Goal: Task Accomplishment & Management: Complete application form

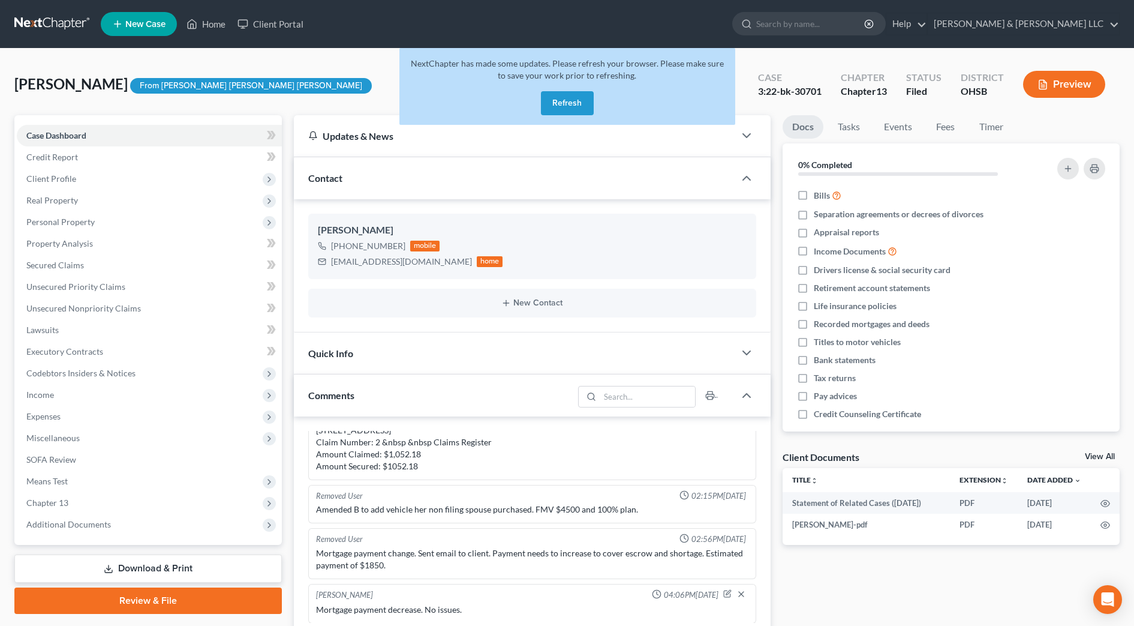
click at [563, 104] on button "Refresh" at bounding box center [567, 103] width 53 height 24
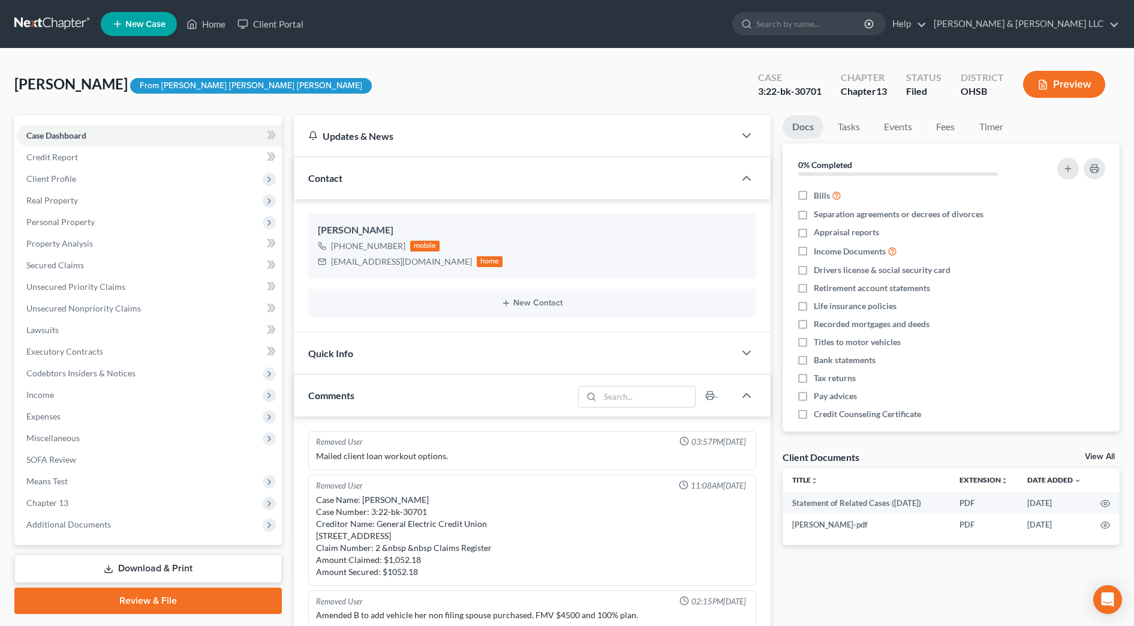
scroll to position [118, 0]
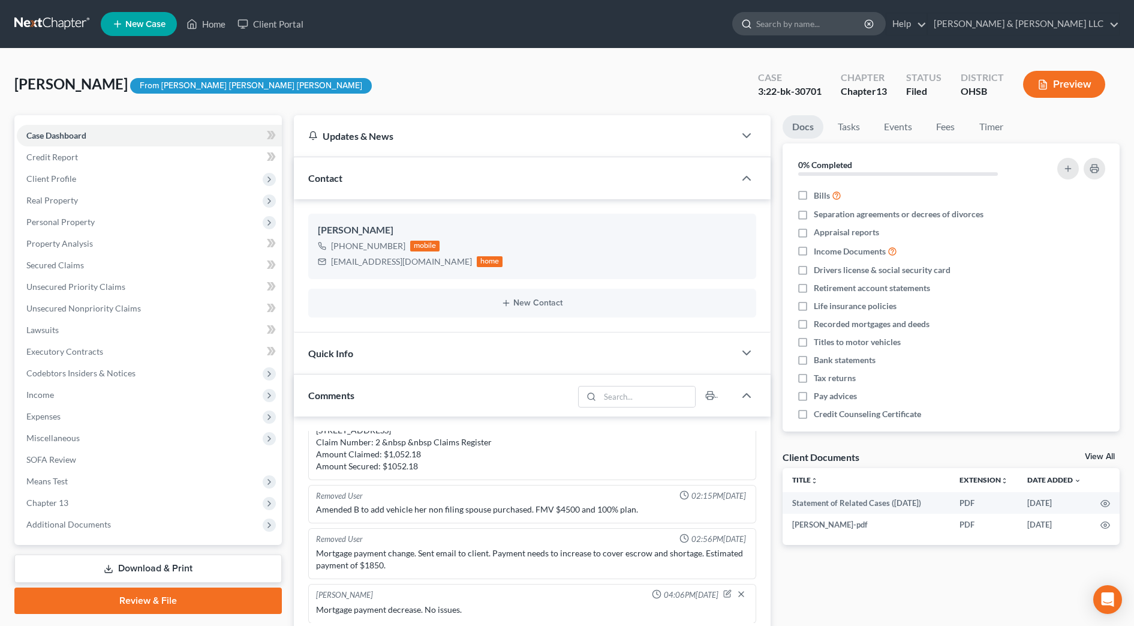
click at [851, 26] on input "search" at bounding box center [811, 24] width 110 height 22
type input "[PERSON_NAME]"
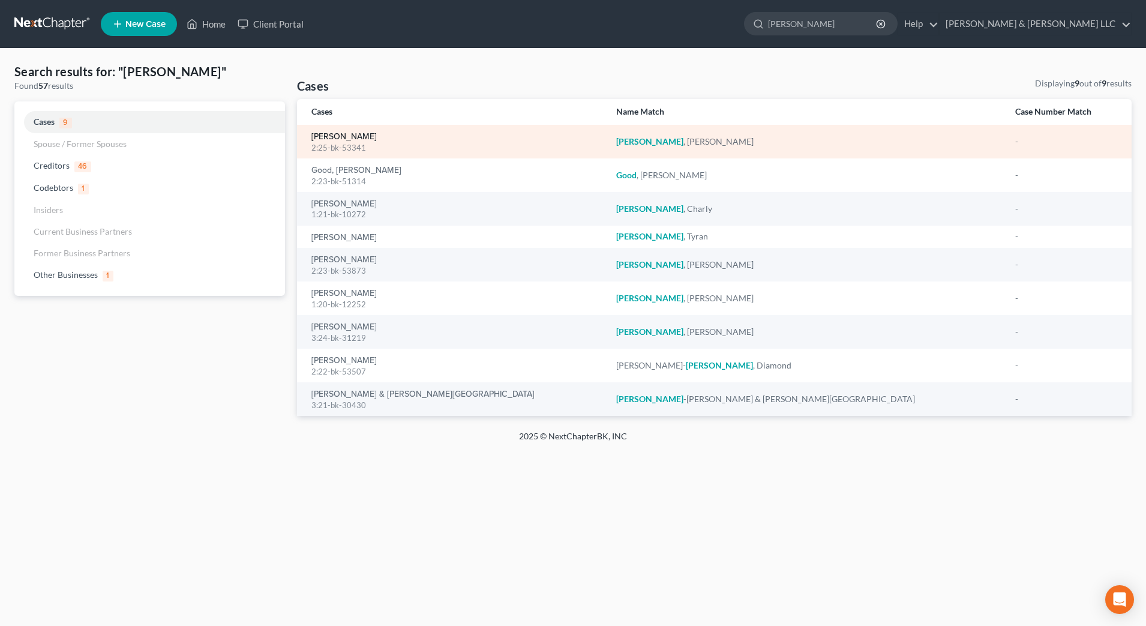
click at [339, 140] on link "[PERSON_NAME]" at bounding box center [343, 137] width 65 height 8
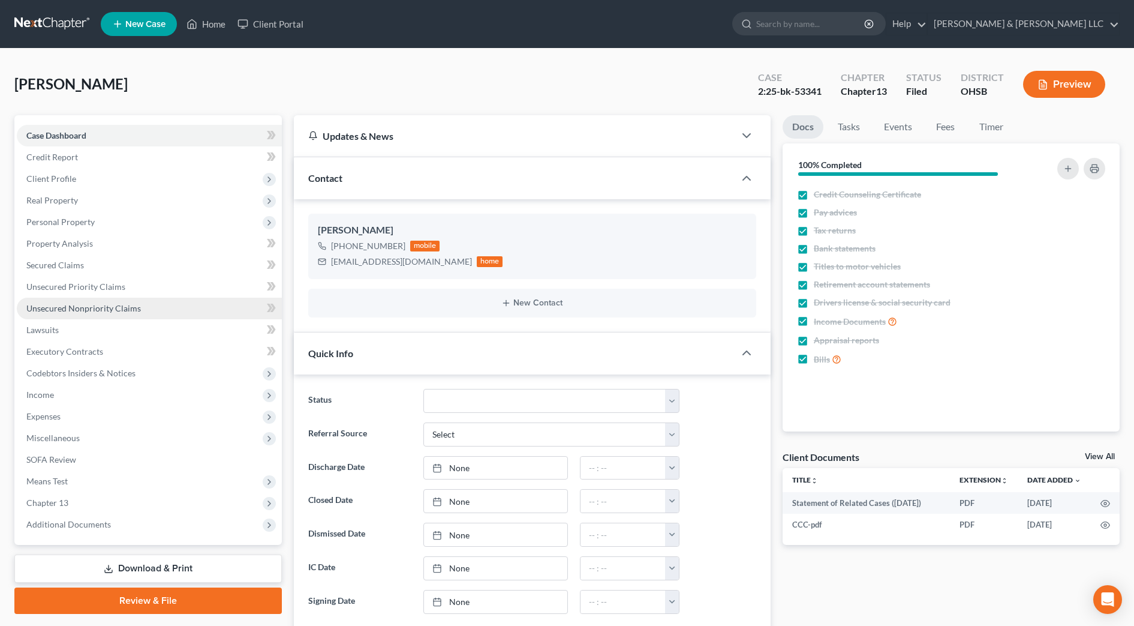
click at [103, 315] on link "Unsecured Nonpriority Claims" at bounding box center [149, 309] width 265 height 22
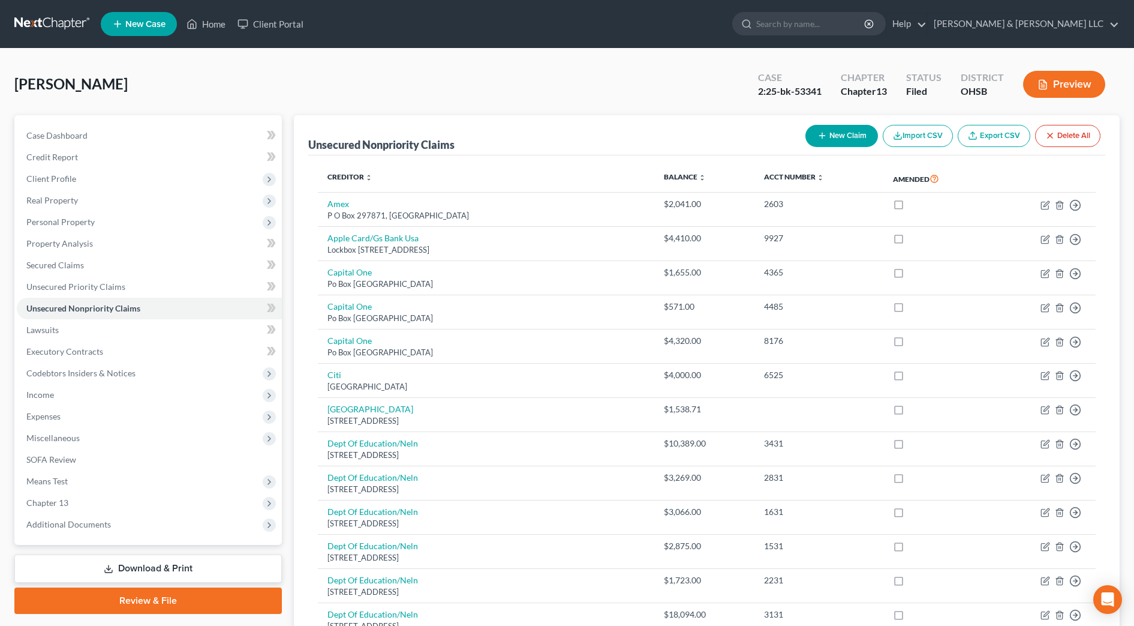
click at [1041, 81] on icon "button" at bounding box center [1043, 84] width 11 height 11
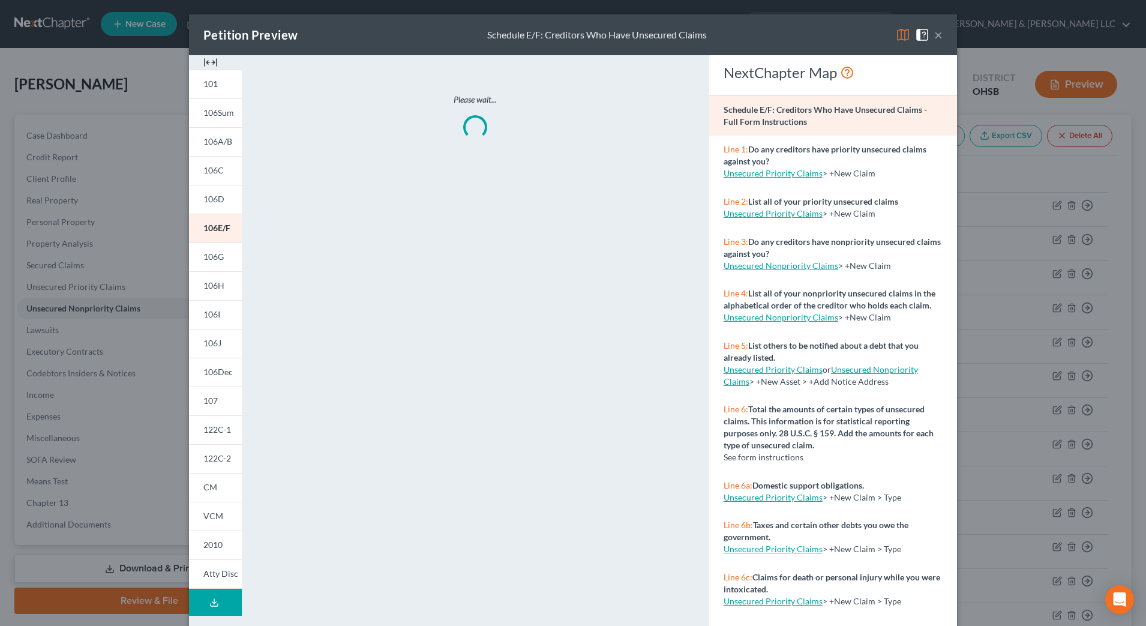
click at [203, 60] on img at bounding box center [210, 62] width 14 height 14
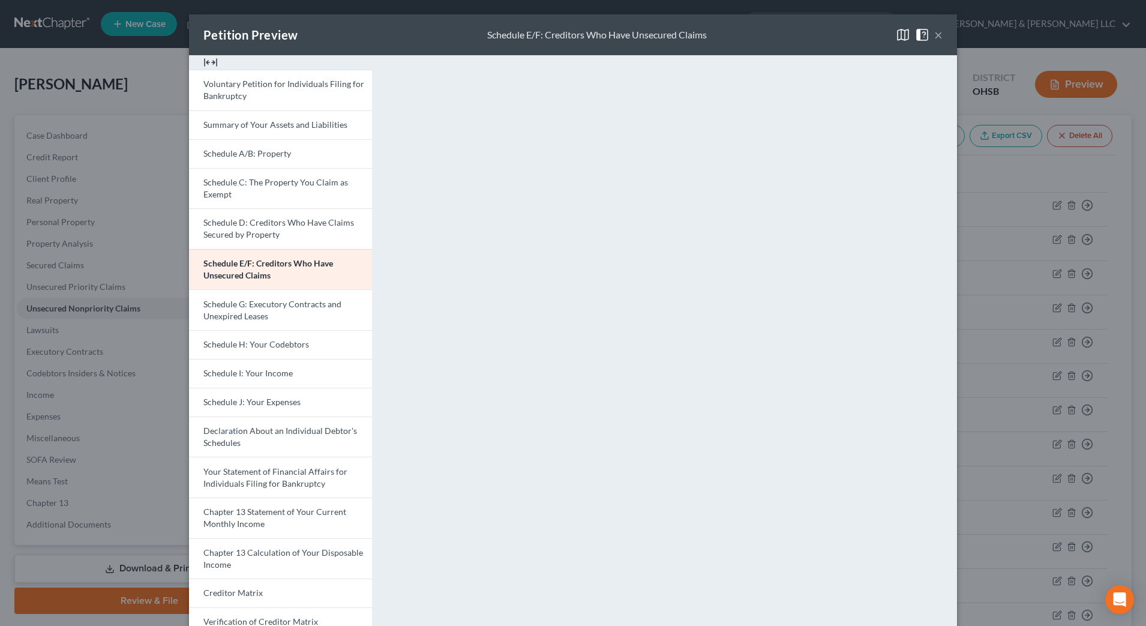
click at [936, 34] on button "×" at bounding box center [938, 35] width 8 height 14
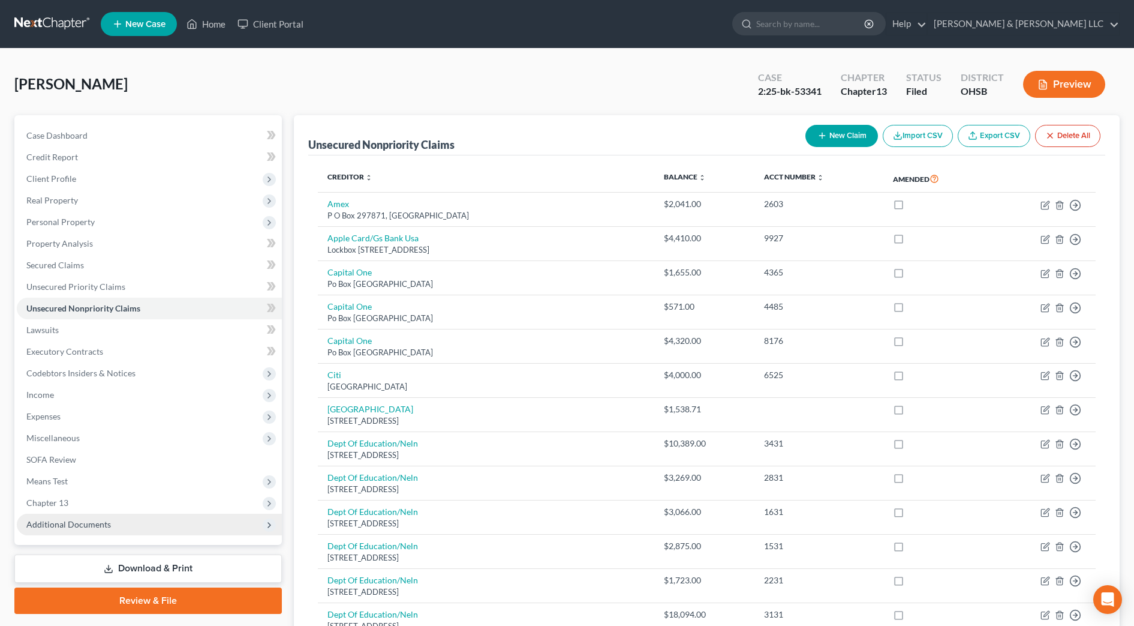
click at [138, 522] on span "Additional Documents" at bounding box center [149, 524] width 265 height 22
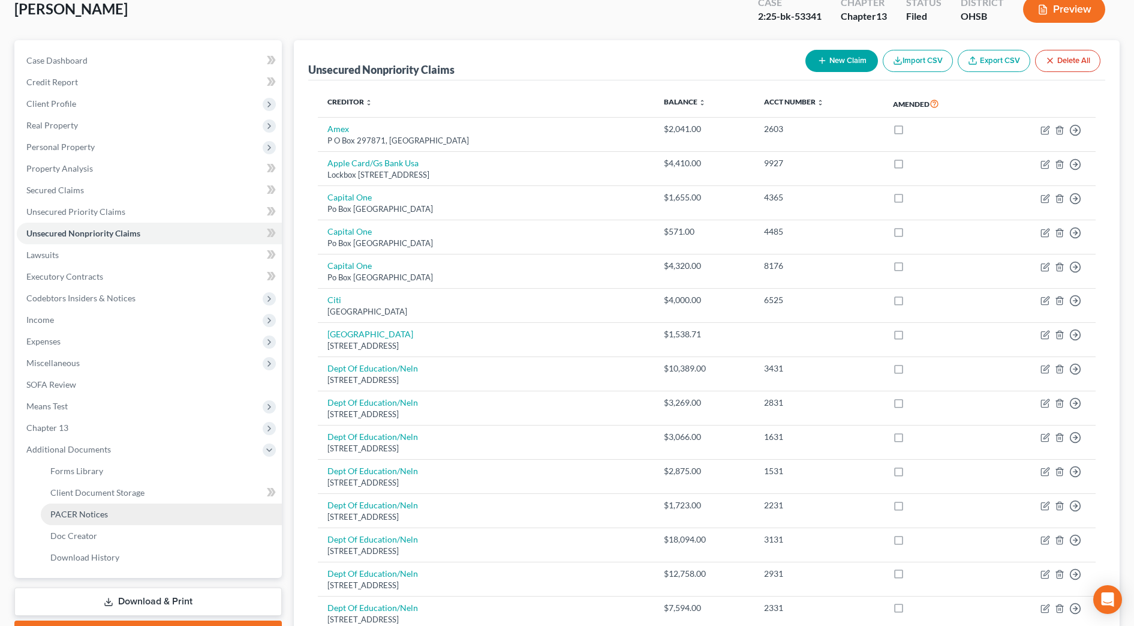
click at [108, 512] on link "PACER Notices" at bounding box center [161, 514] width 241 height 22
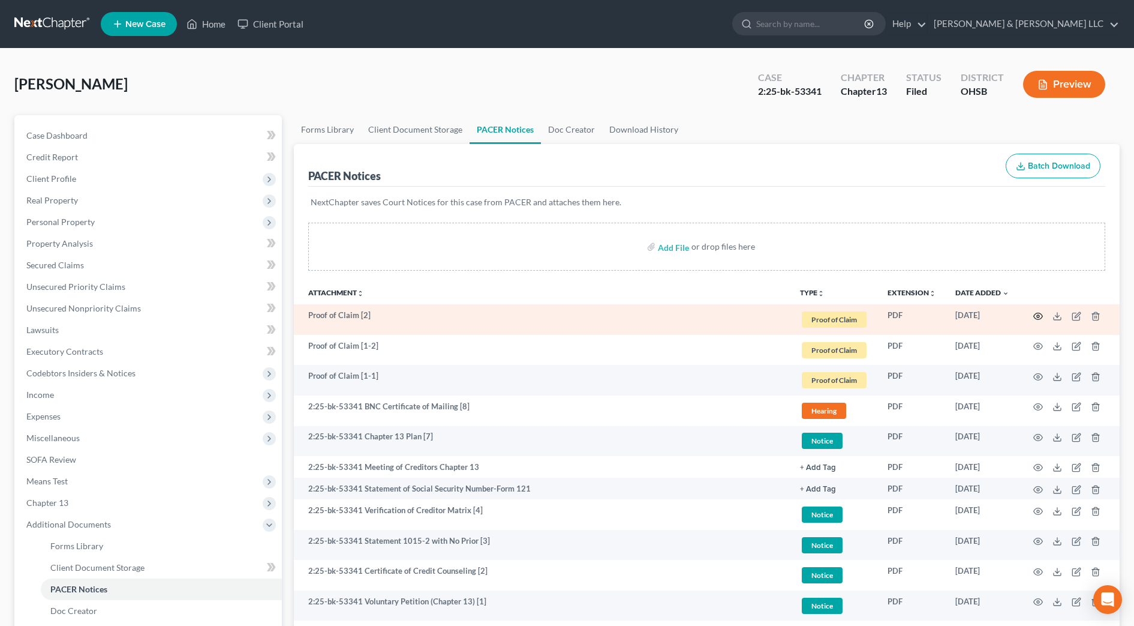
click at [1035, 315] on icon "button" at bounding box center [1039, 316] width 10 height 10
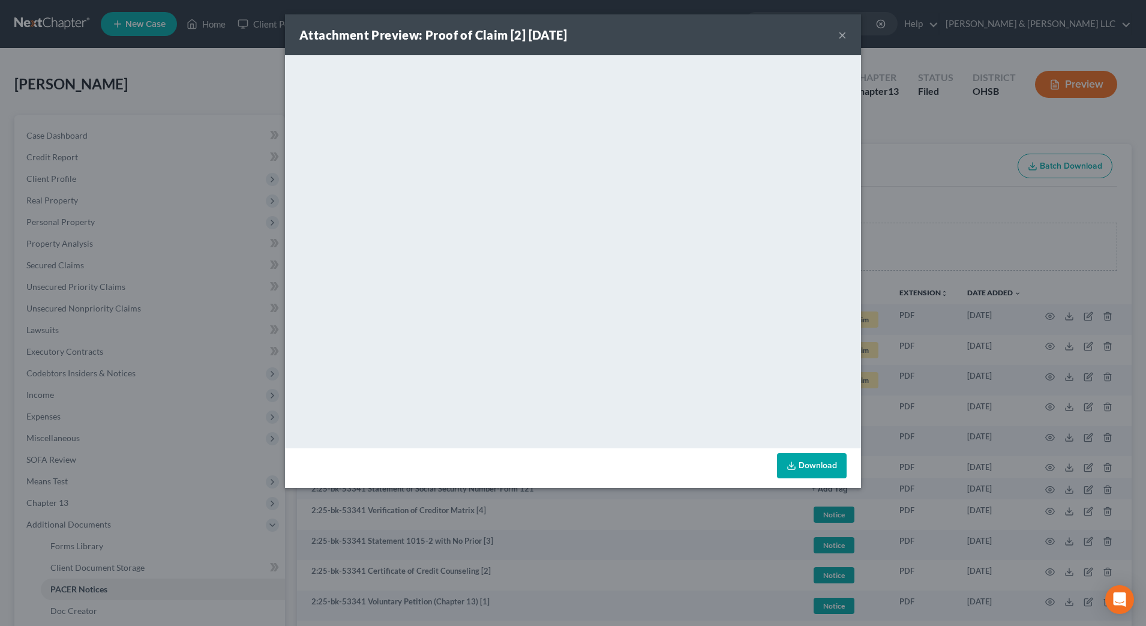
click at [843, 37] on button "×" at bounding box center [842, 35] width 8 height 14
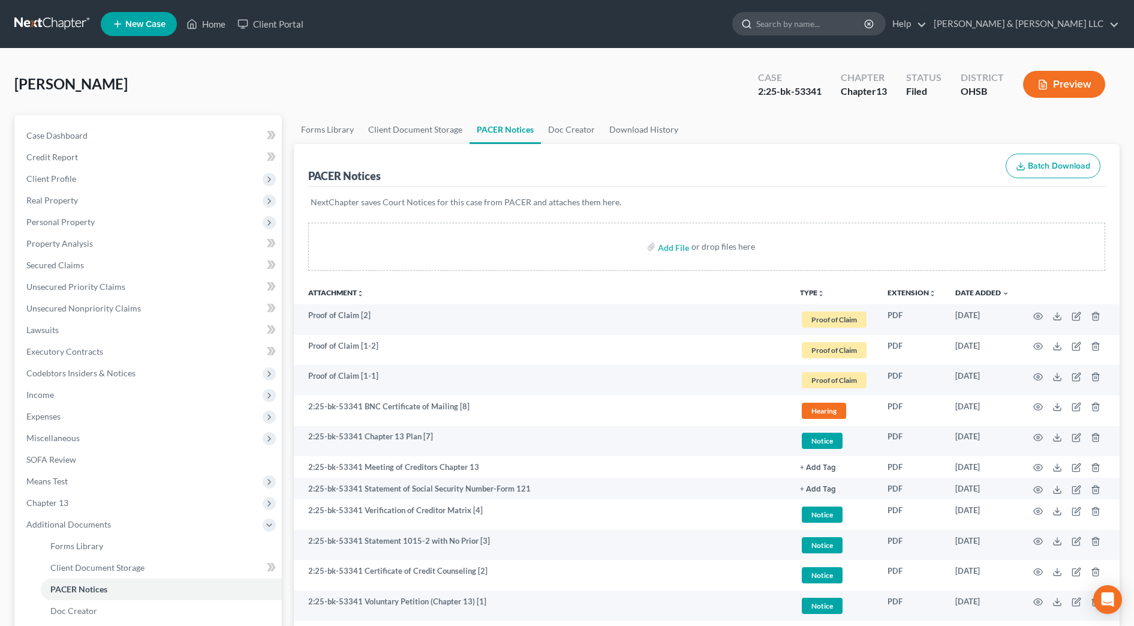
click at [831, 23] on input "search" at bounding box center [811, 24] width 110 height 22
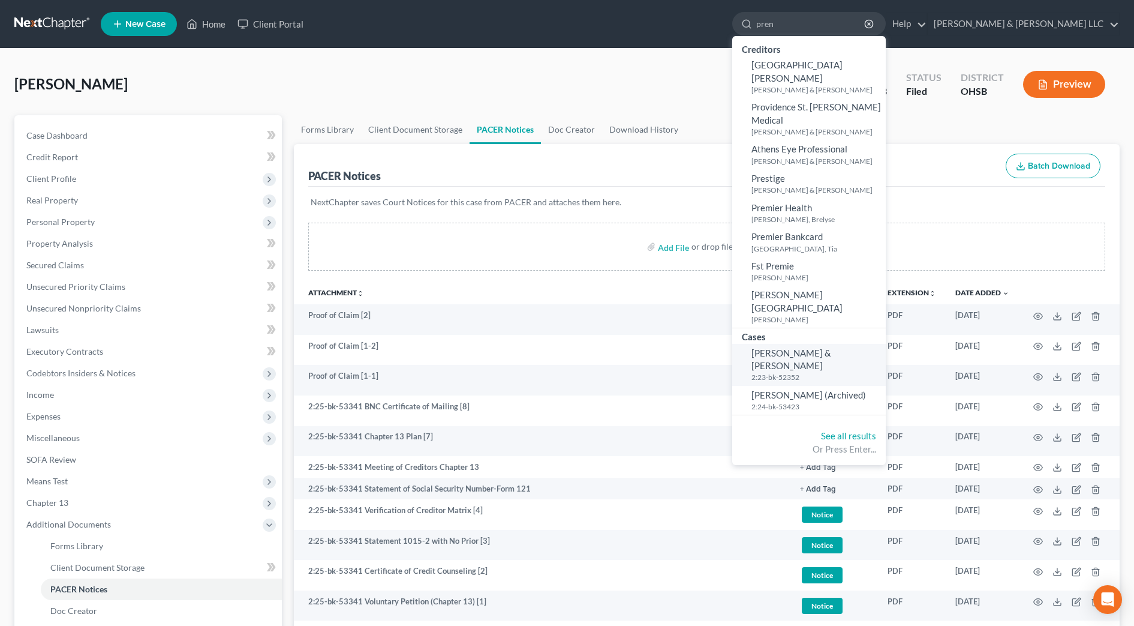
type input "pren"
click at [831, 347] on span "[PERSON_NAME] & [PERSON_NAME]" at bounding box center [792, 358] width 80 height 23
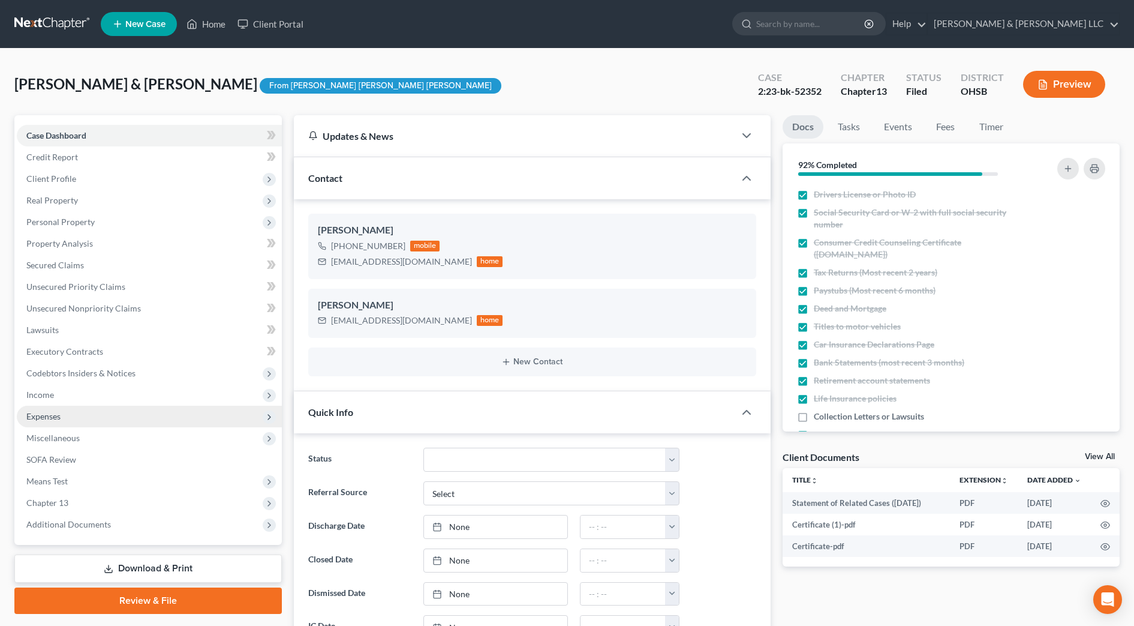
scroll to position [286, 0]
click at [66, 401] on span "Income" at bounding box center [149, 395] width 265 height 22
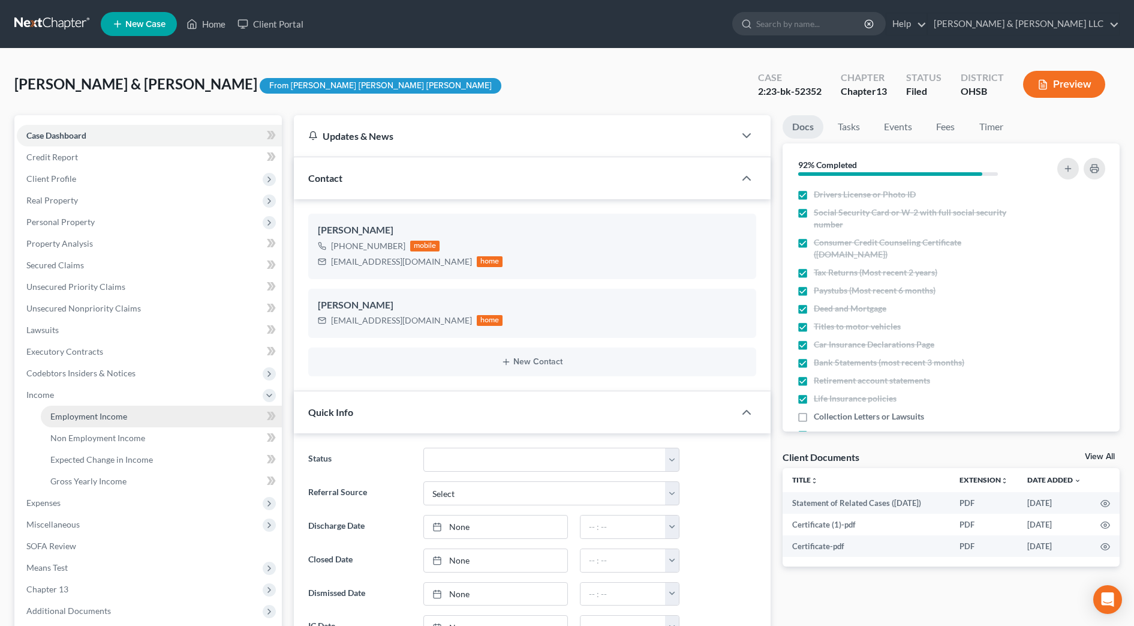
click at [77, 418] on span "Employment Income" at bounding box center [88, 416] width 77 height 10
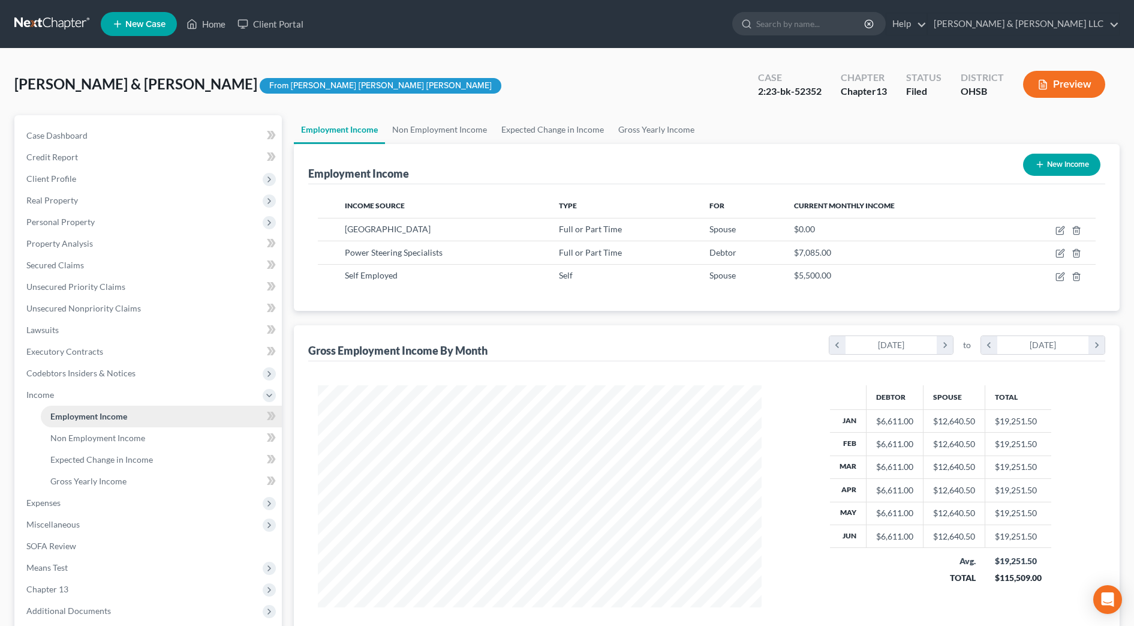
scroll to position [222, 468]
click at [82, 498] on span "Expenses" at bounding box center [149, 503] width 265 height 22
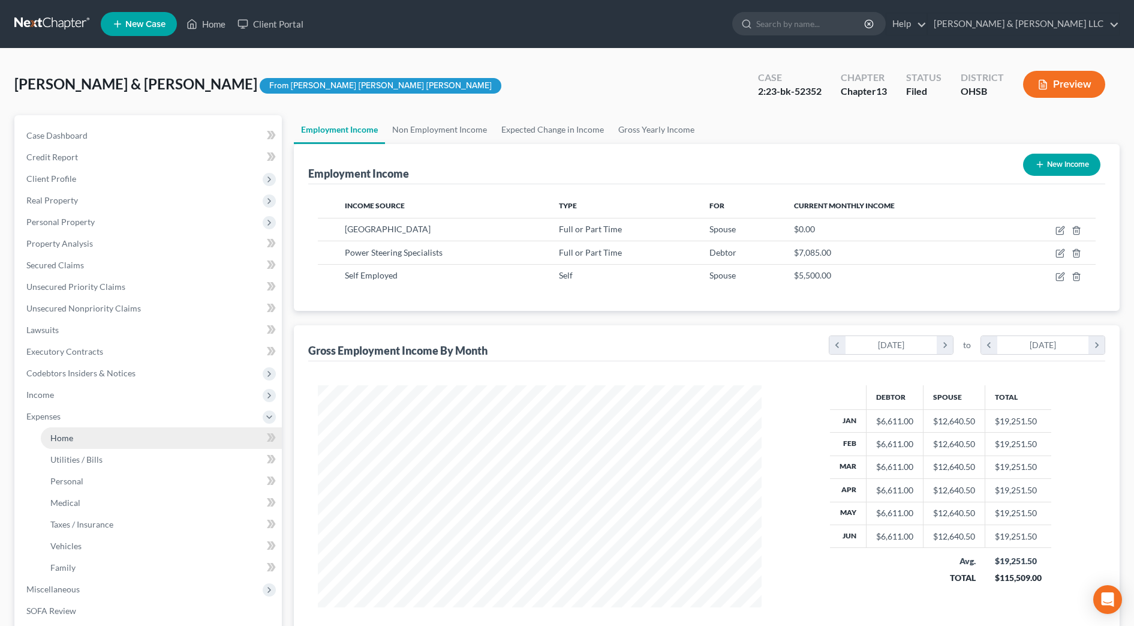
click at [98, 444] on link "Home" at bounding box center [161, 438] width 241 height 22
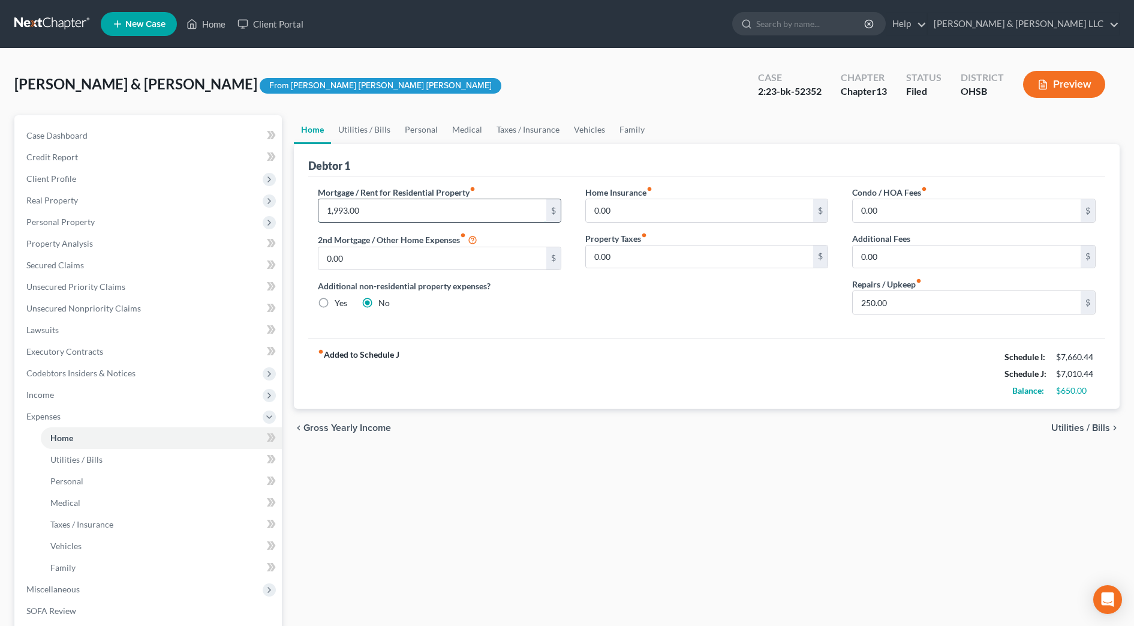
click at [407, 203] on input "1,993.00" at bounding box center [433, 210] width 228 height 23
click at [401, 215] on input "1,993.00" at bounding box center [433, 210] width 228 height 23
drag, startPoint x: 401, startPoint y: 215, endPoint x: 243, endPoint y: 205, distance: 158.1
click at [241, 208] on div "Petition Navigation Case Dashboard Payments Invoices Payments Payments Credit R…" at bounding box center [567, 440] width 1118 height 650
type input "2,145"
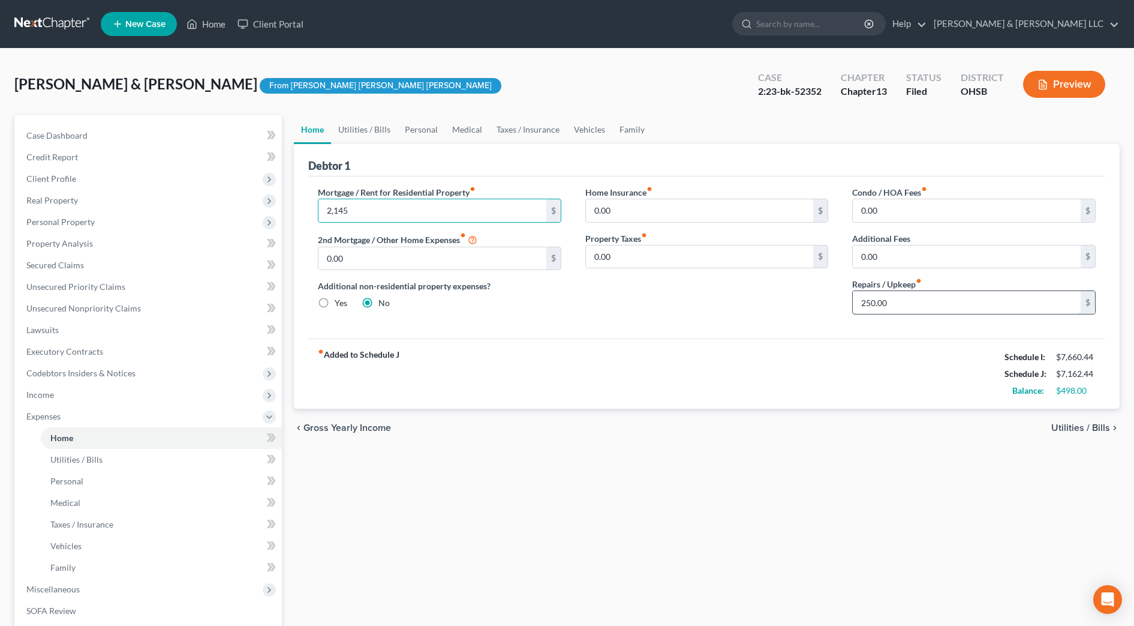
click at [903, 295] on input "250.00" at bounding box center [967, 302] width 228 height 23
type input "150"
drag, startPoint x: 911, startPoint y: 300, endPoint x: 798, endPoint y: 290, distance: 113.8
click at [798, 291] on div "Mortgage / Rent for Residential Property fiber_manual_record 2,145 $ 2nd Mortga…" at bounding box center [707, 255] width 802 height 138
drag, startPoint x: 809, startPoint y: 353, endPoint x: 844, endPoint y: 337, distance: 38.9
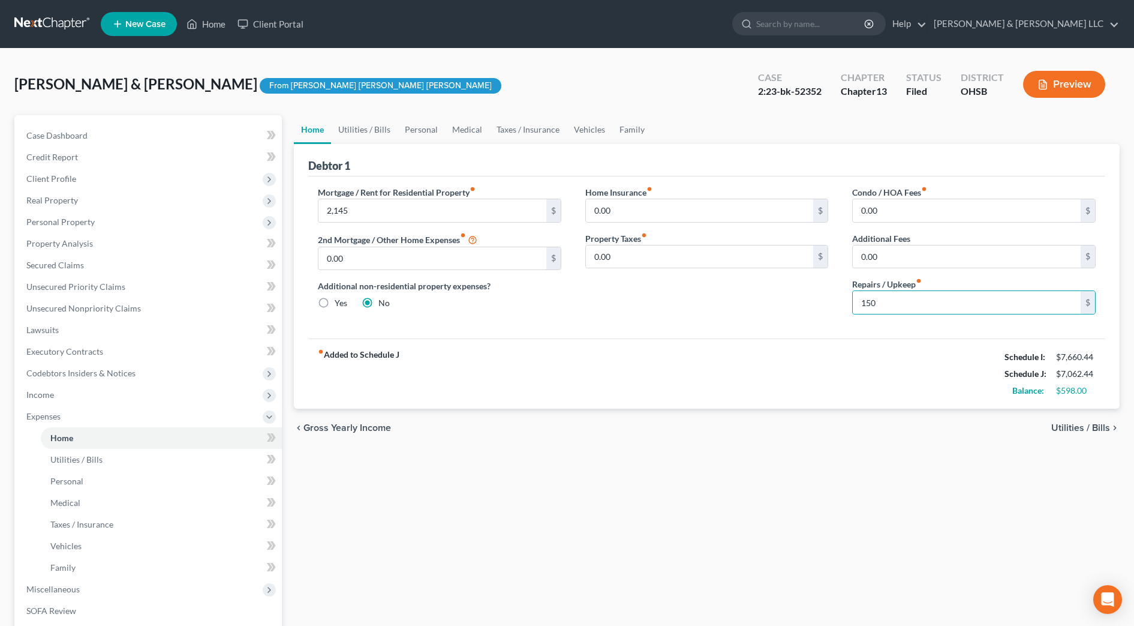
click at [809, 353] on div "fiber_manual_record Added to Schedule J Schedule I: $7,660.44 Schedule J: $7,06…" at bounding box center [706, 373] width 797 height 70
click at [897, 302] on input "150" at bounding box center [967, 302] width 228 height 23
type input "100"
click at [830, 376] on div "fiber_manual_record Added to Schedule J Schedule I: $7,660.44 Schedule J: $7,01…" at bounding box center [706, 373] width 797 height 70
click at [349, 122] on link "Utilities / Bills" at bounding box center [364, 129] width 67 height 29
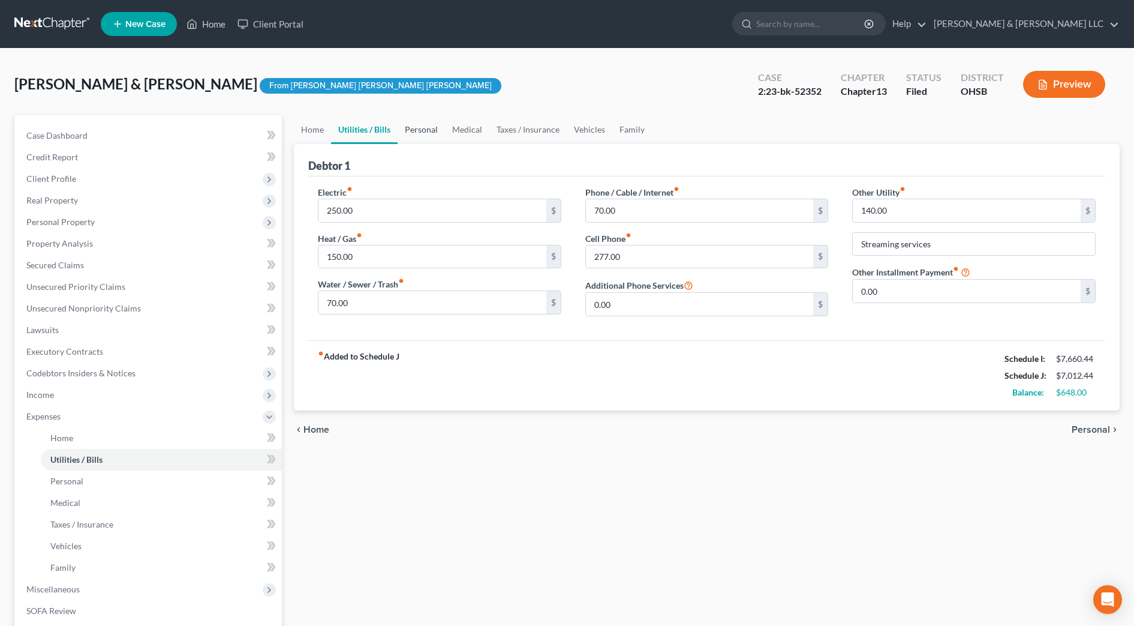
click at [414, 125] on link "Personal" at bounding box center [421, 129] width 47 height 29
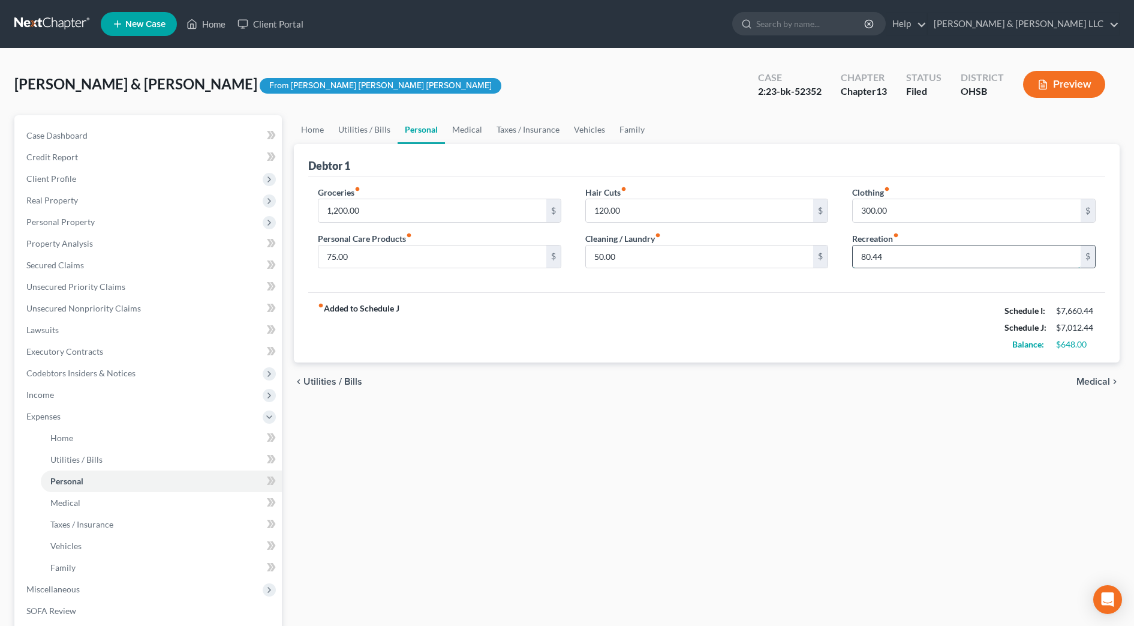
click at [942, 261] on input "80.44" at bounding box center [967, 256] width 228 height 23
click at [870, 257] on input "58.44" at bounding box center [967, 256] width 228 height 23
type input "0"
type input "78.44"
click at [871, 352] on div "fiber_manual_record Added to Schedule J Schedule I: $7,660.44 Schedule J: $7,01…" at bounding box center [706, 327] width 797 height 70
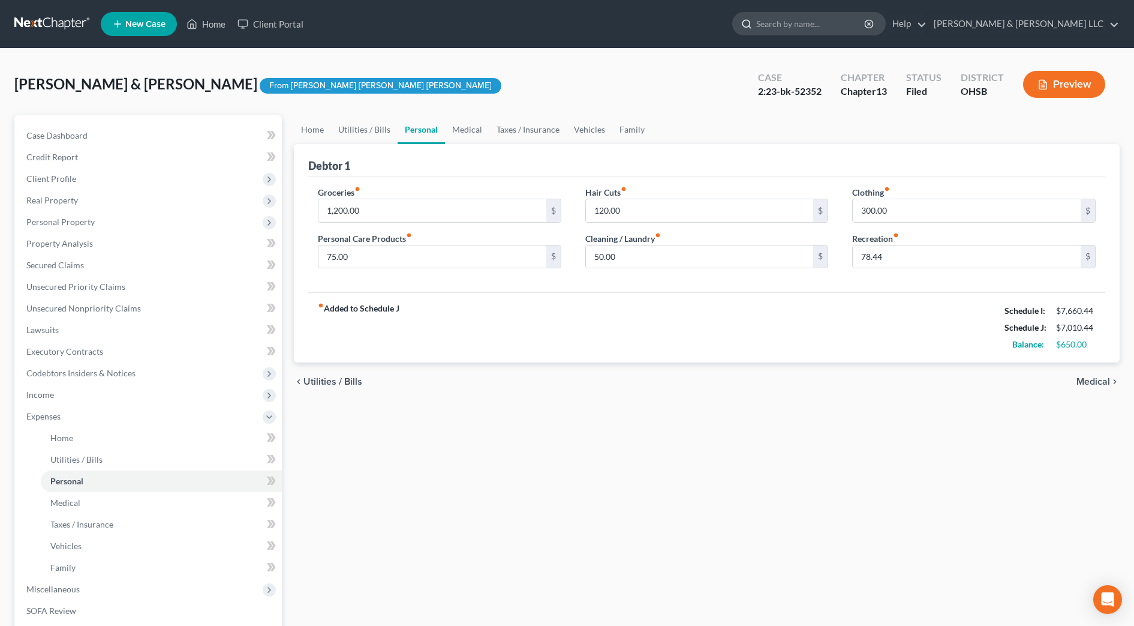
click at [855, 23] on input "search" at bounding box center [811, 24] width 110 height 22
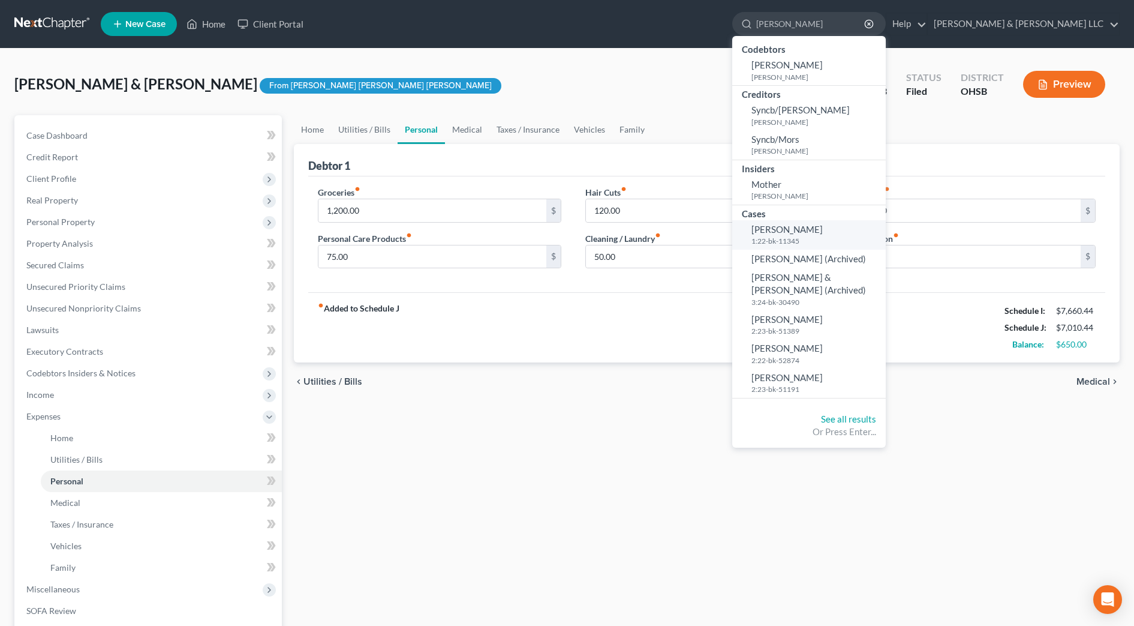
type input "[PERSON_NAME]"
click at [823, 229] on span "[PERSON_NAME]" at bounding box center [787, 229] width 71 height 11
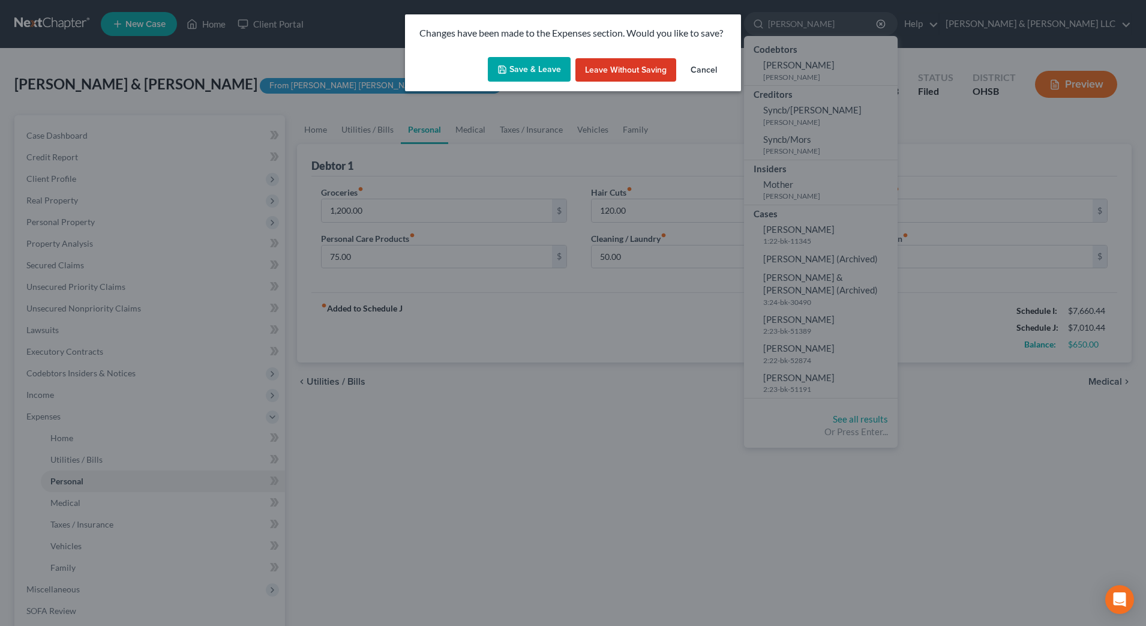
click at [518, 67] on button "Save & Leave" at bounding box center [529, 69] width 83 height 25
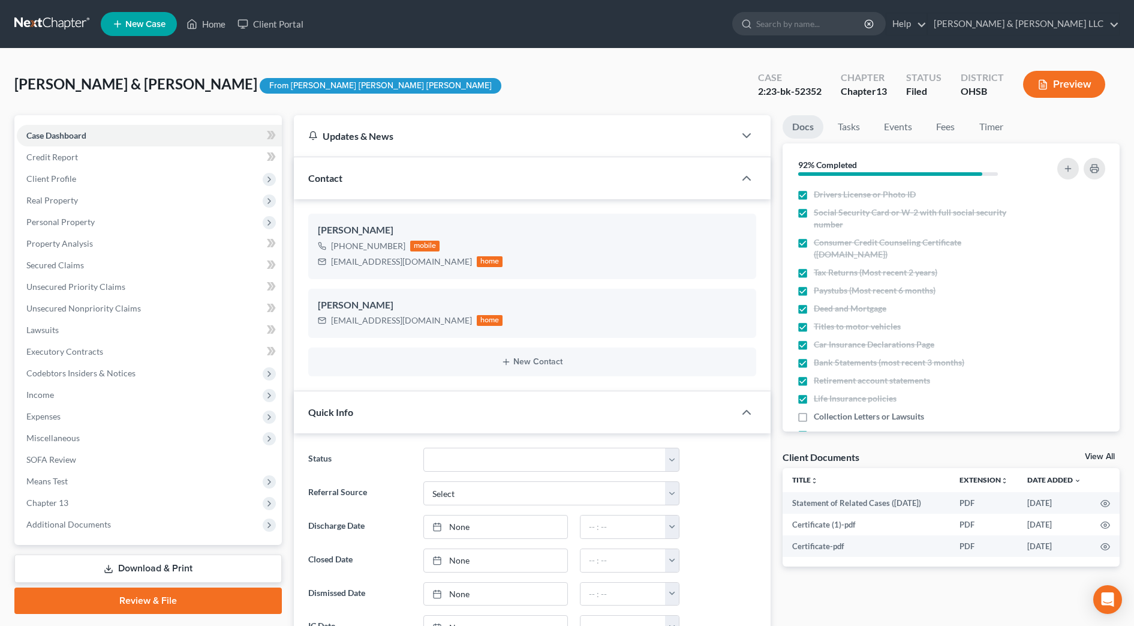
scroll to position [286, 0]
click at [866, 27] on input "search" at bounding box center [811, 24] width 110 height 22
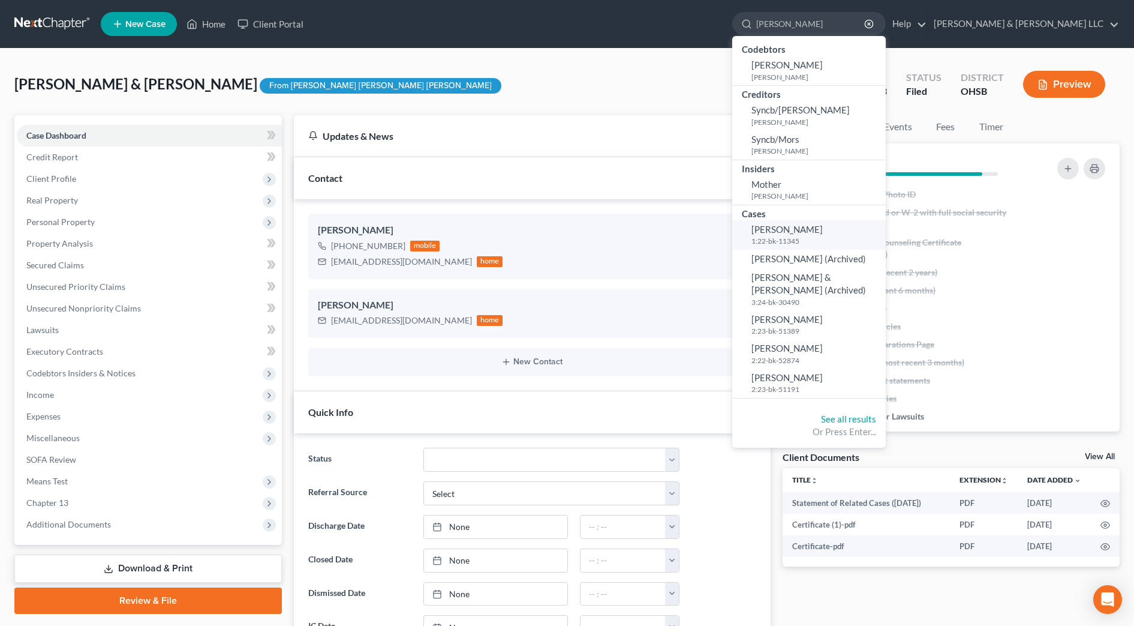
type input "[PERSON_NAME]"
click at [823, 231] on span "[PERSON_NAME]" at bounding box center [787, 229] width 71 height 11
select select "4"
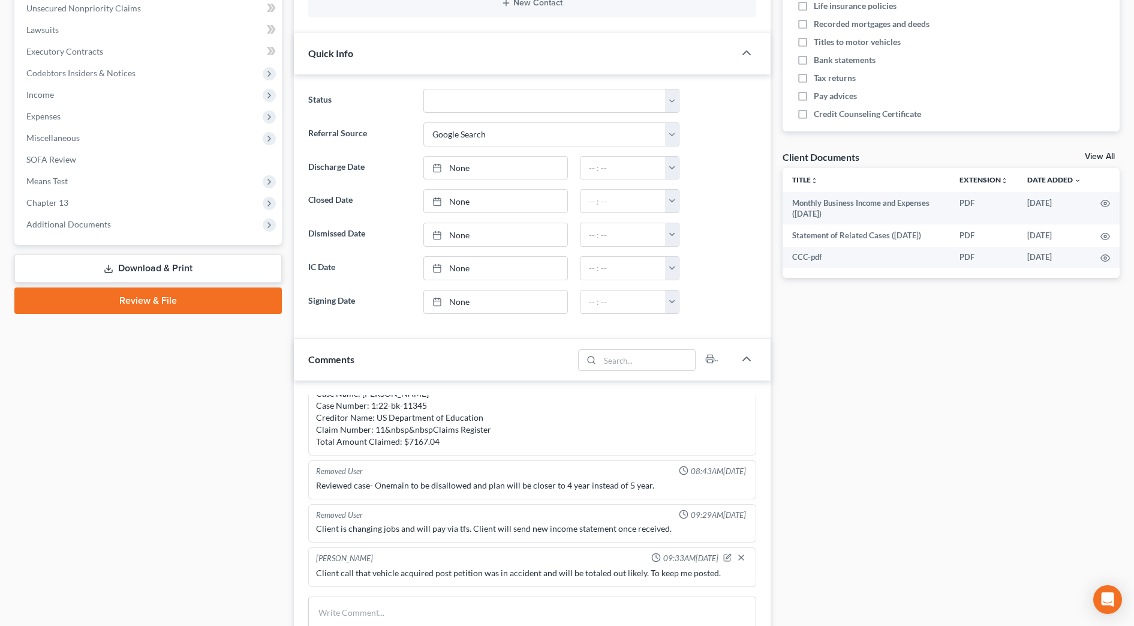
scroll to position [450, 0]
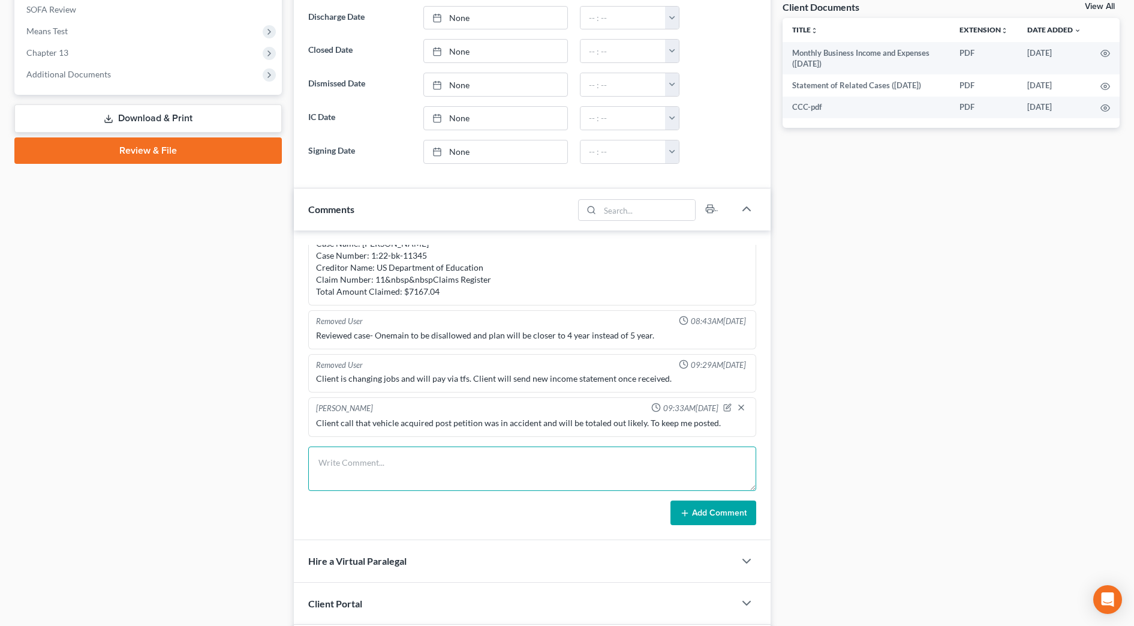
click at [341, 470] on textarea at bounding box center [532, 468] width 448 height 44
paste textarea "Good afternoon. I wanted to let you know I have changed employment. I now work …"
type textarea "Good afternoon. I wanted to let you know I have changed employment. I now work …"
click at [706, 508] on button "Add Comment" at bounding box center [714, 512] width 86 height 25
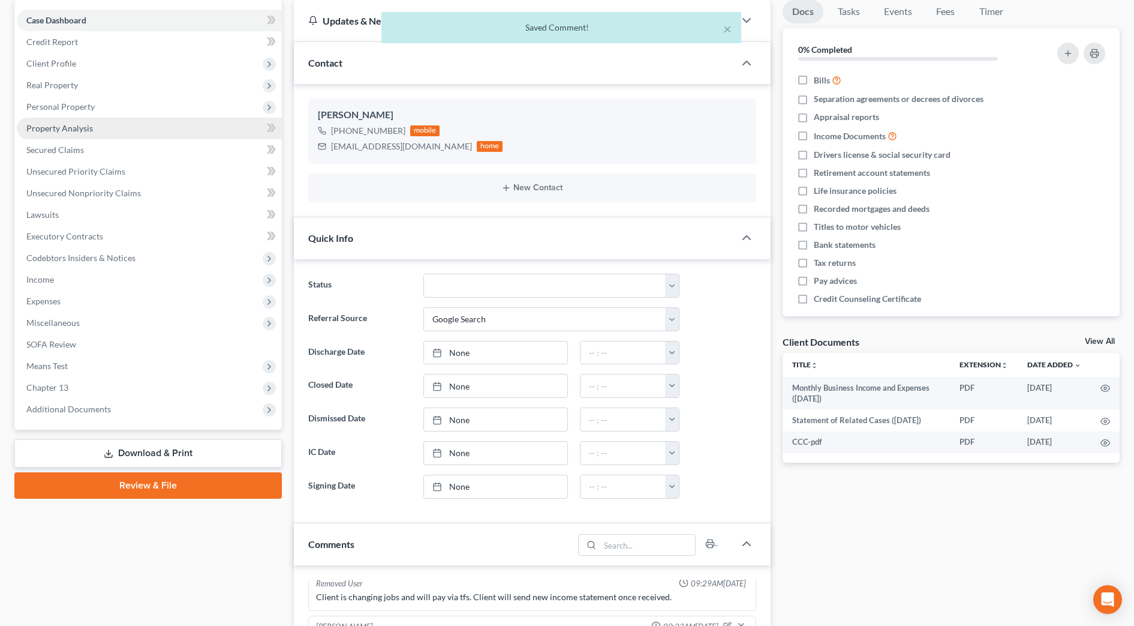
scroll to position [0, 0]
